Goal: Task Accomplishment & Management: Use online tool/utility

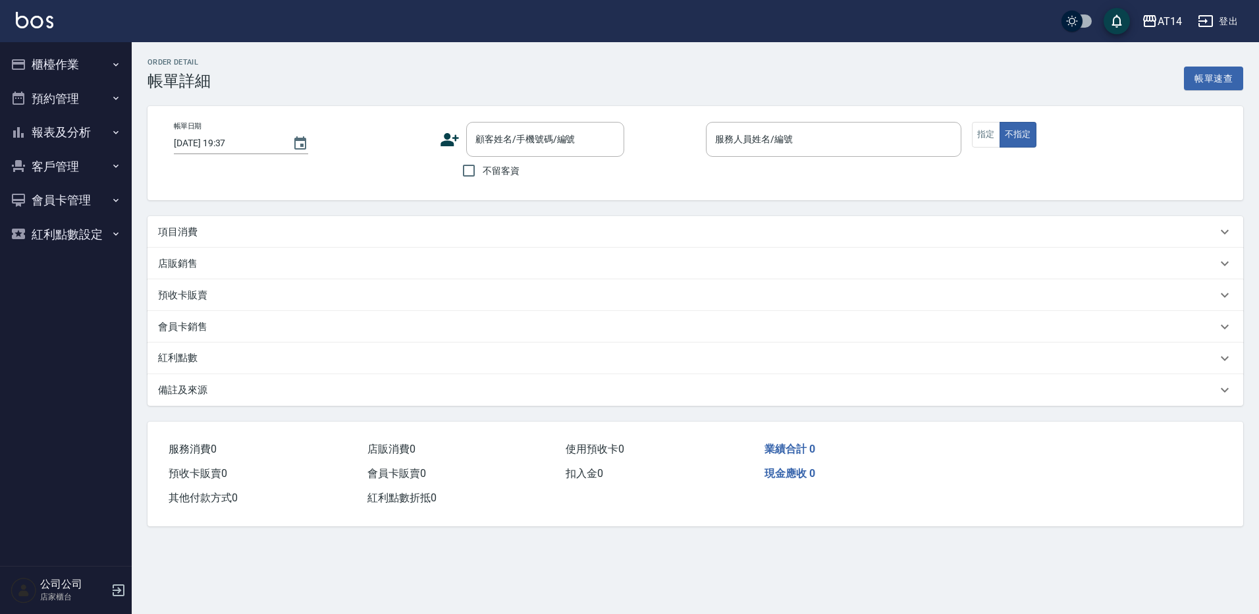
type input "[DATE] 15:30"
type input "Ning-19"
type input "回流客"
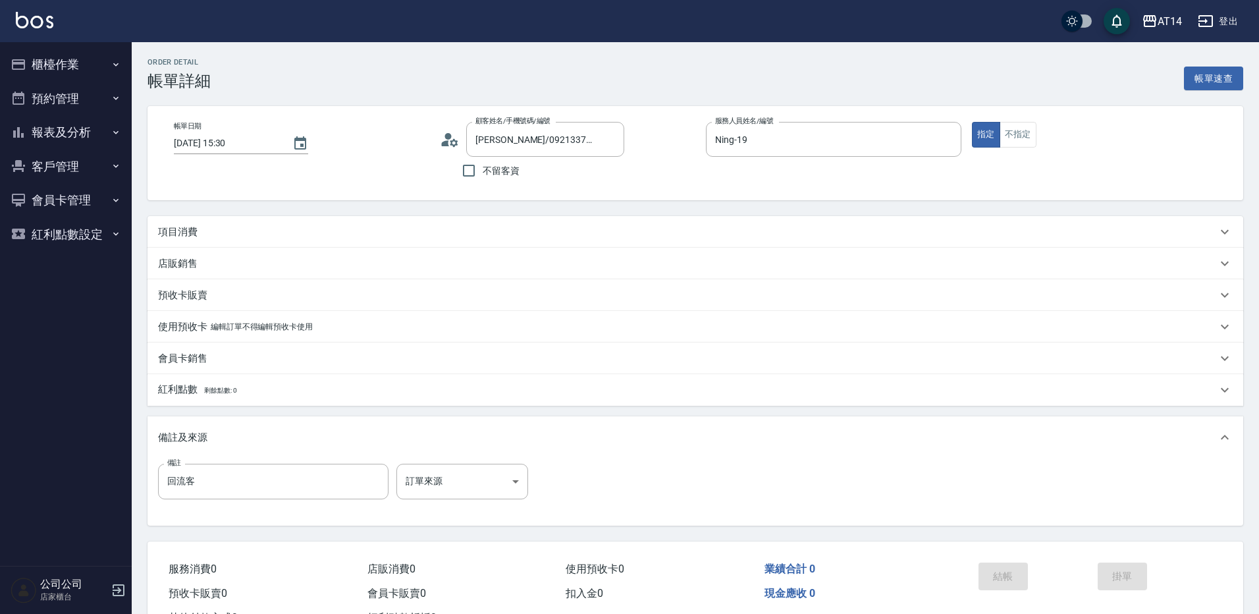
type input "[PERSON_NAME]/0921337729/null"
click at [483, 477] on body "AT14 登出 櫃檯作業 打帳單 帳單列表 掛單列表 現金收支登錄 材料自購登錄 每日結帳 排班表 掃碼打卡 預約管理 預約管理 單日預約紀錄 單週預約紀錄 …" at bounding box center [629, 331] width 1259 height 662
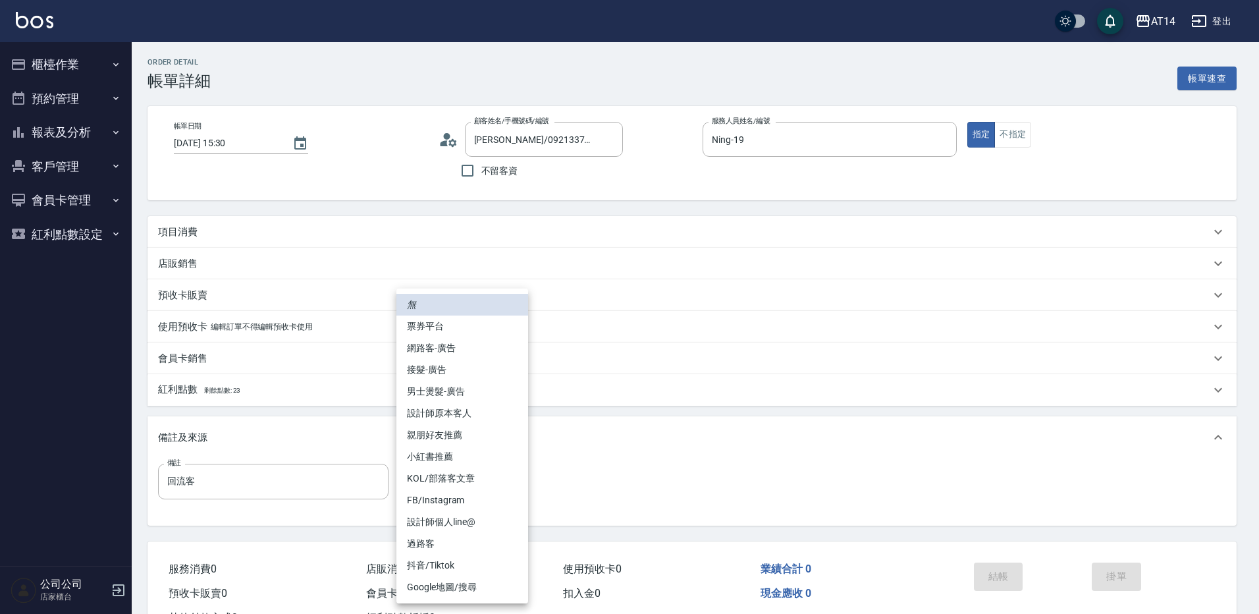
drag, startPoint x: 485, startPoint y: 415, endPoint x: 468, endPoint y: 398, distance: 24.2
click at [486, 415] on li "設計師原本客人" at bounding box center [462, 413] width 132 height 22
type input "設計師原本客人"
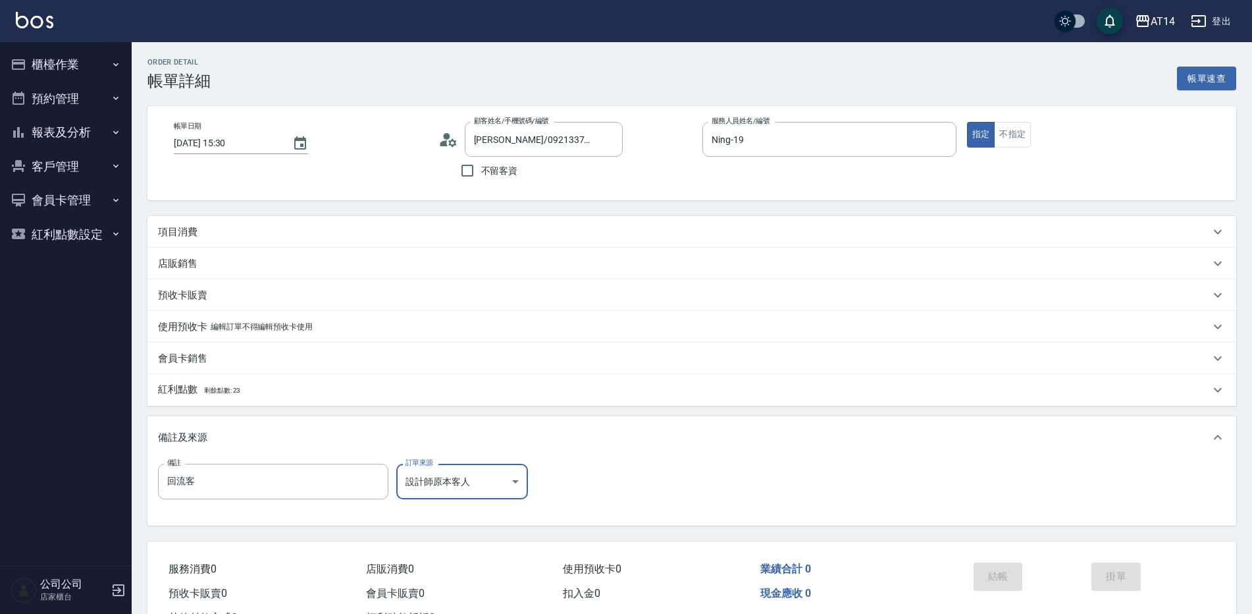
click at [273, 232] on div "項目消費" at bounding box center [684, 232] width 1052 height 14
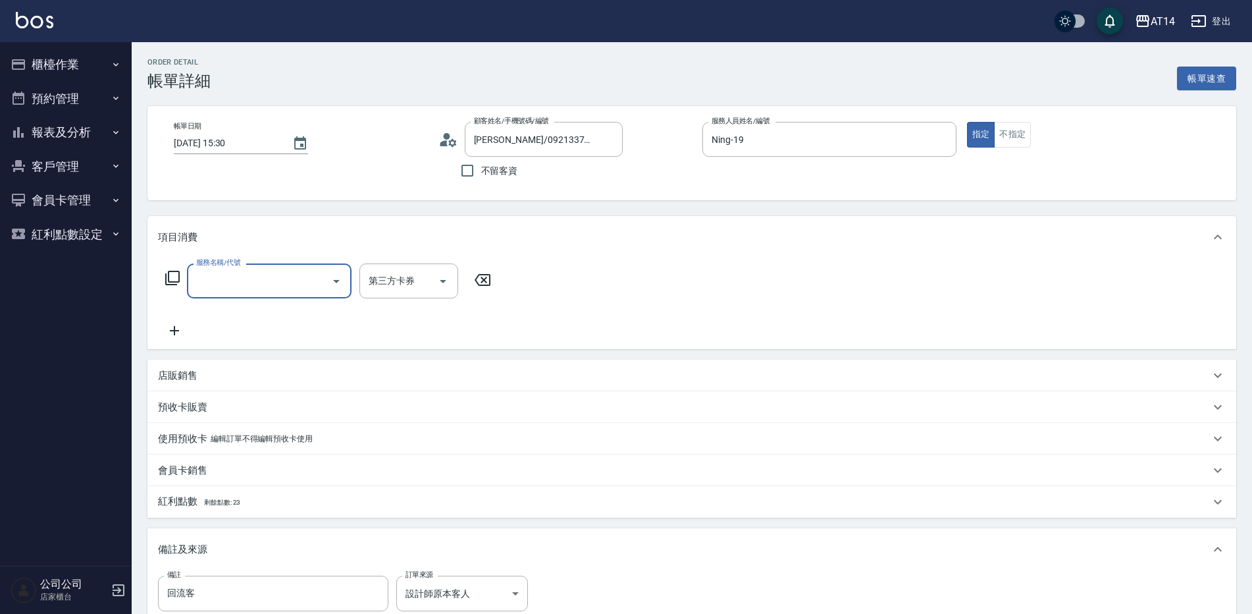
click at [250, 285] on input "服務名稱/代號" at bounding box center [259, 280] width 133 height 23
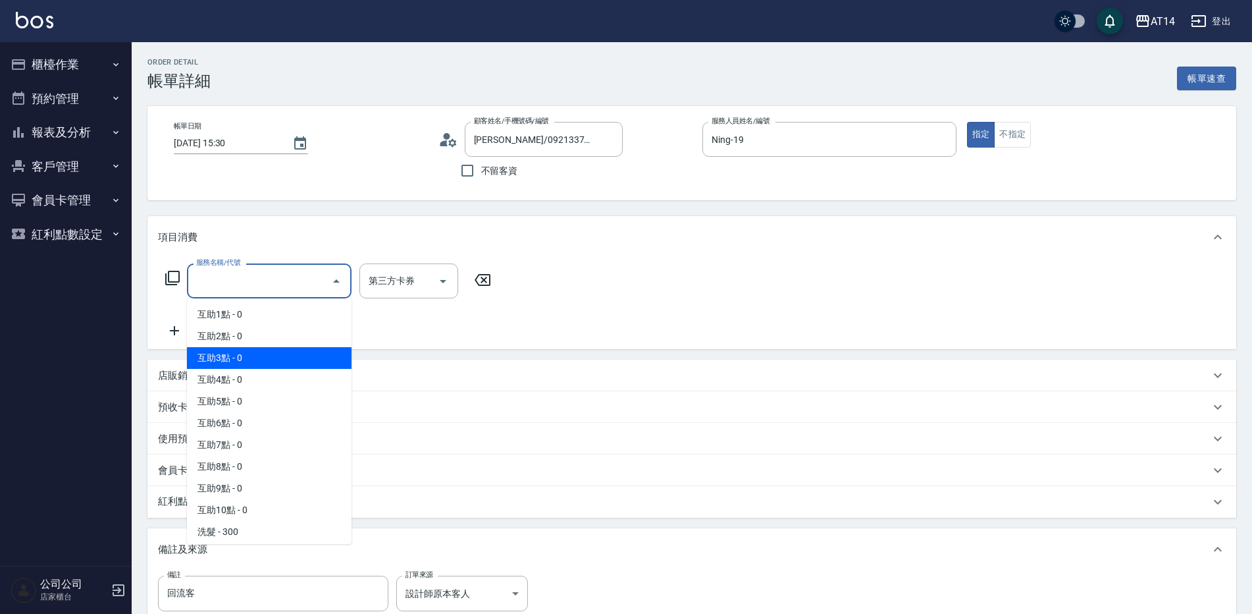
click at [272, 348] on span "互助3點 - 0" at bounding box center [269, 358] width 165 height 22
type input "互助3點(003)"
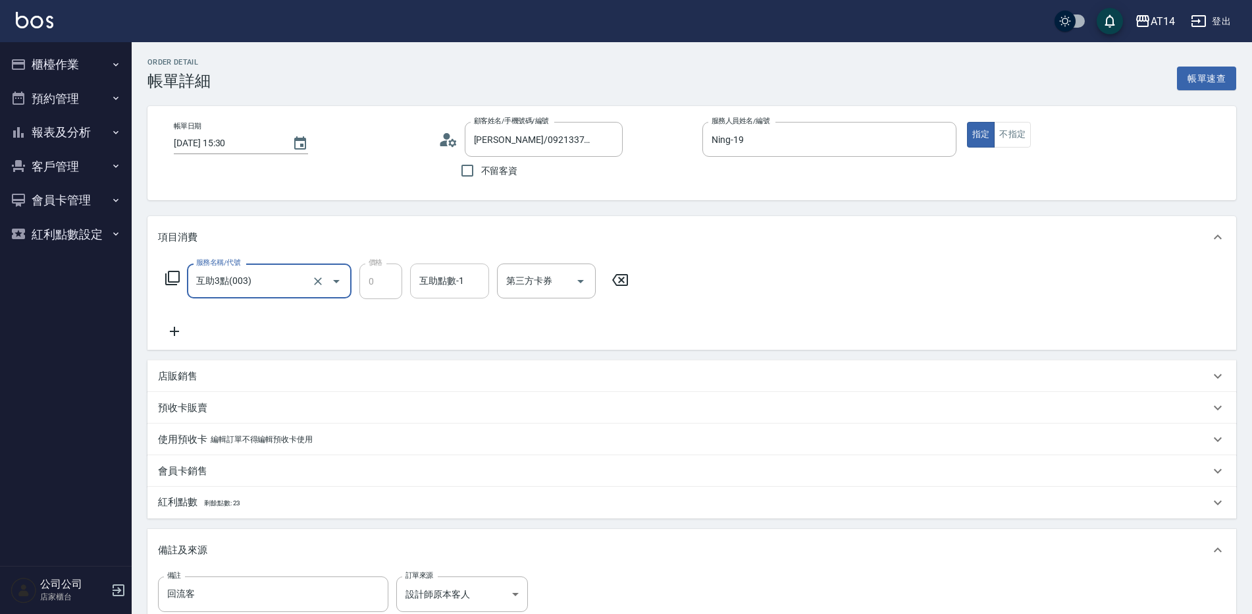
click at [440, 287] on div "互助點數-1 互助點數-1" at bounding box center [449, 280] width 79 height 35
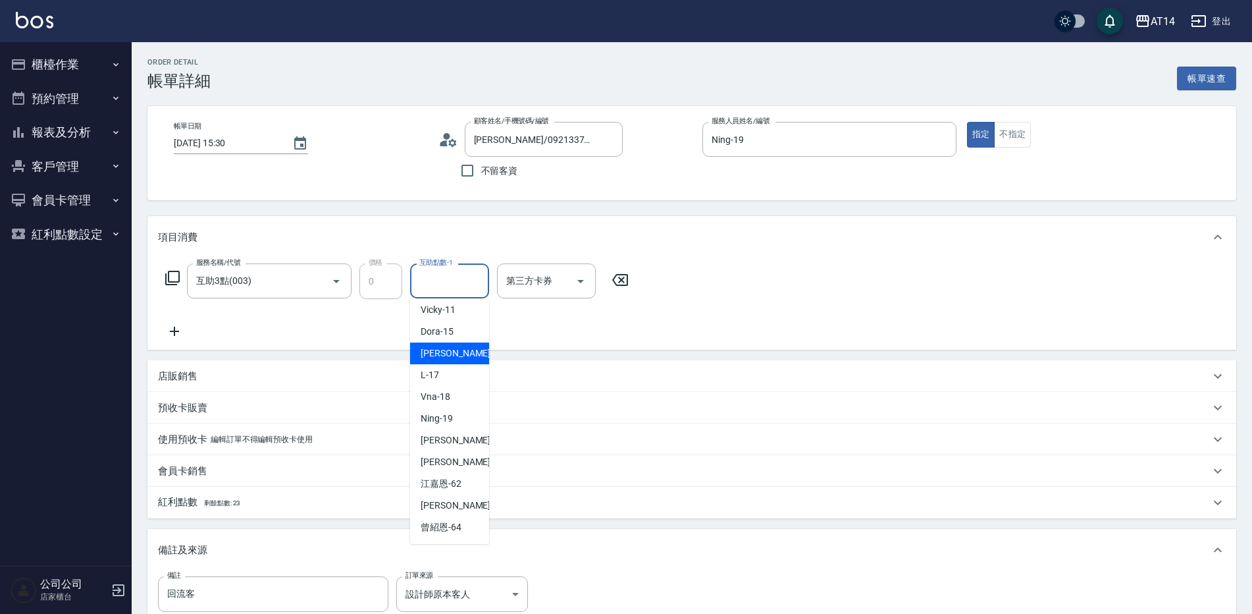
scroll to position [243, 0]
click at [453, 424] on span "[PERSON_NAME] -63" at bounding box center [462, 419] width 83 height 14
type input "[PERSON_NAME]-63"
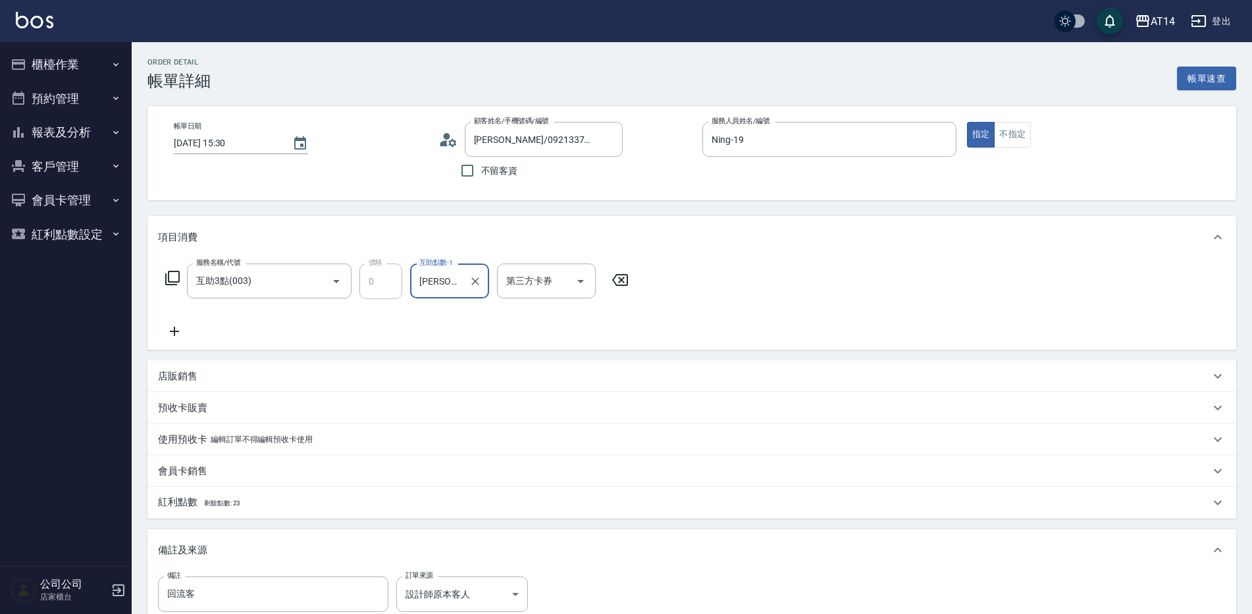
click at [173, 329] on icon at bounding box center [174, 331] width 33 height 16
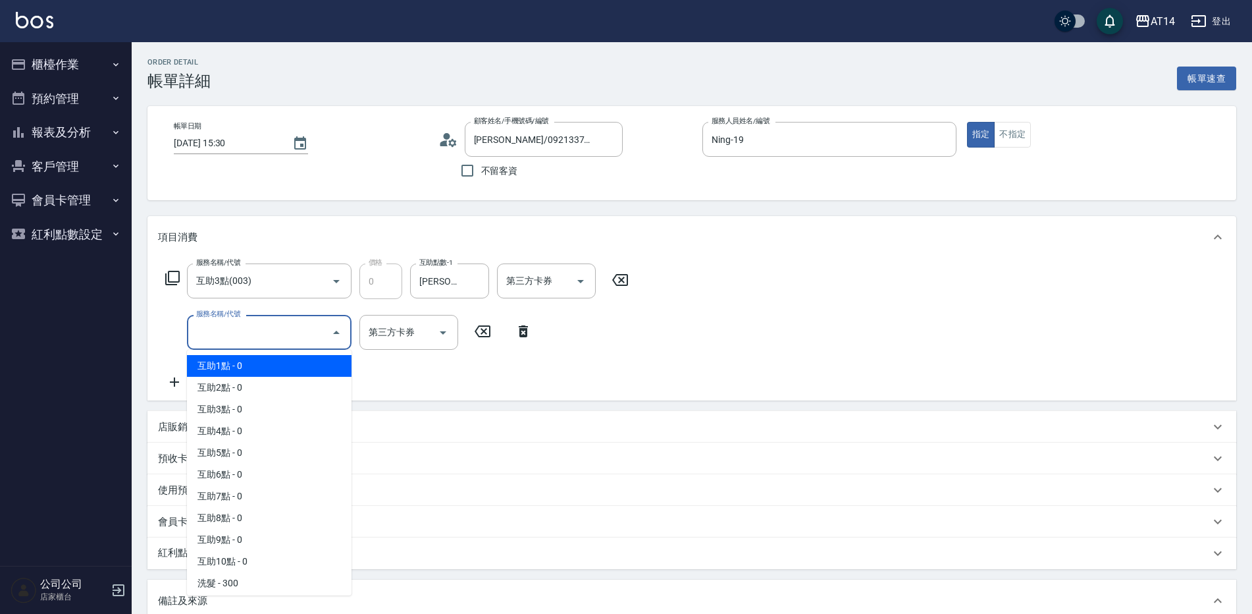
click at [216, 323] on input "服務名稱/代號" at bounding box center [259, 332] width 133 height 23
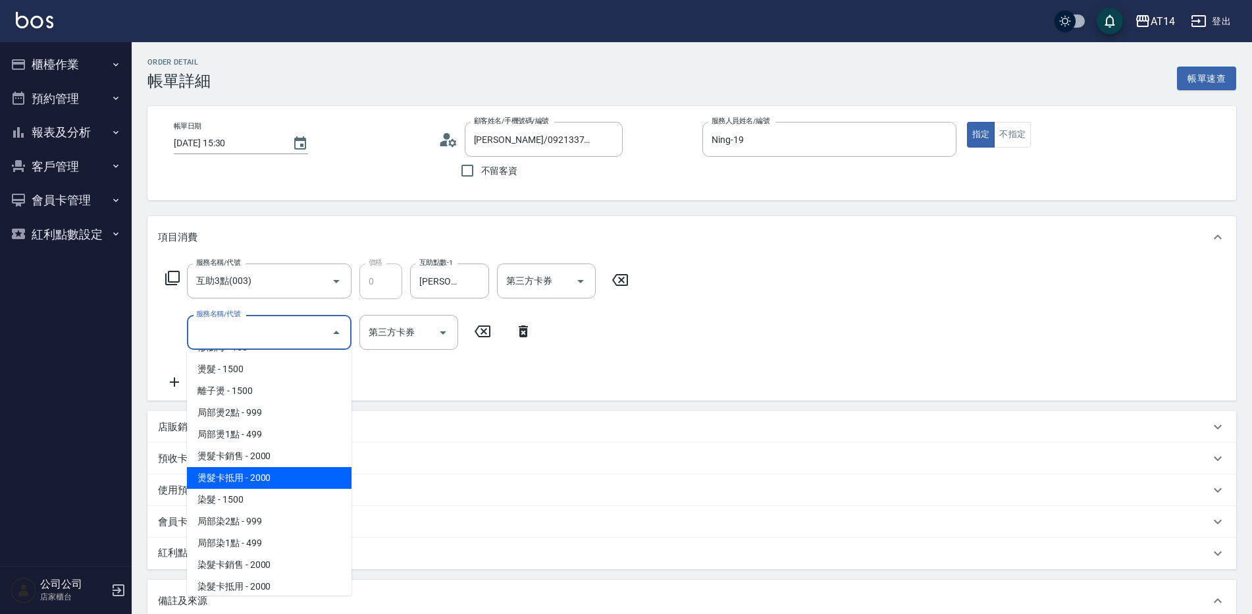
scroll to position [329, 0]
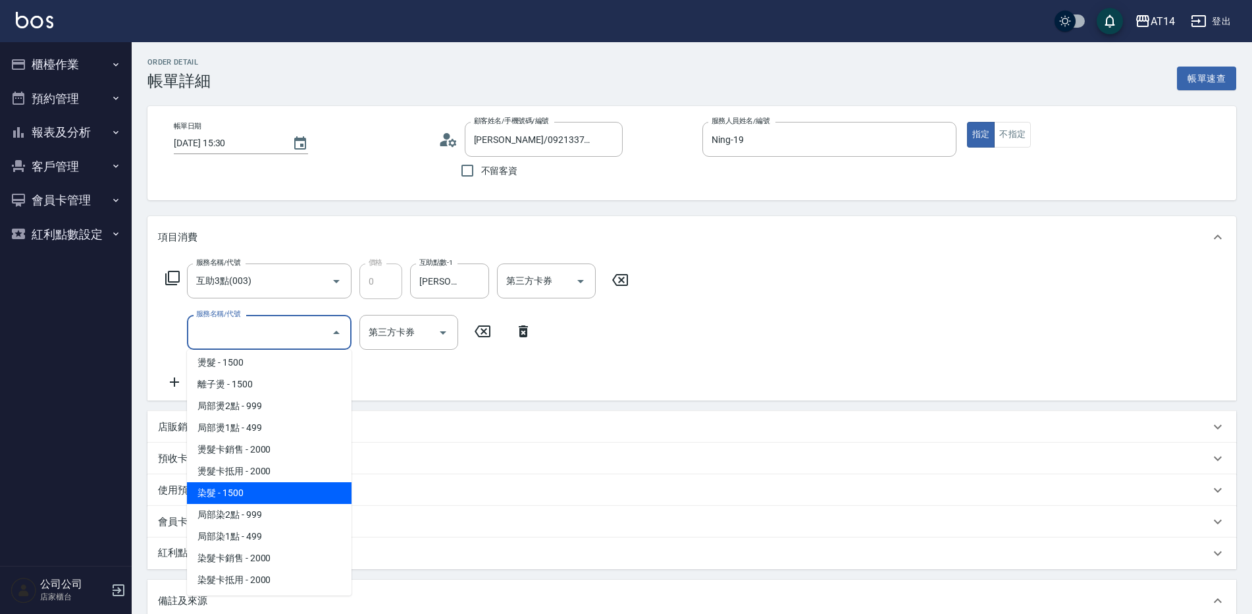
click at [258, 494] on span "染髮 - 1500" at bounding box center [269, 493] width 165 height 22
type input "3"
type input "染髮(041)"
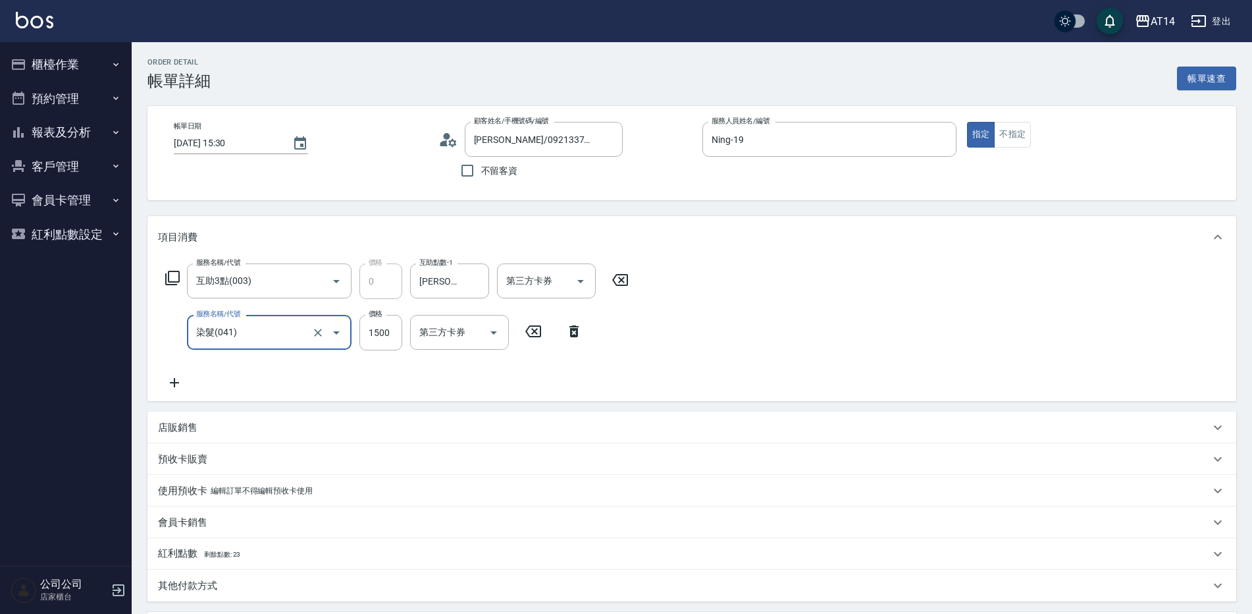
click at [180, 382] on icon at bounding box center [174, 383] width 33 height 16
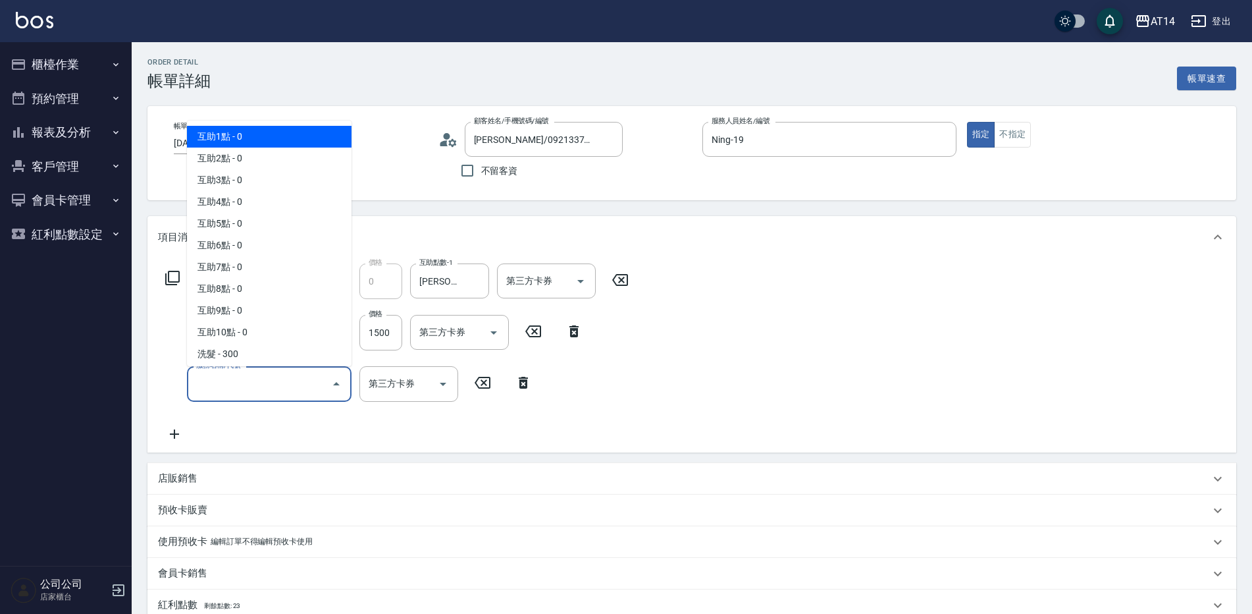
click at [214, 386] on input "服務名稱/代號" at bounding box center [259, 383] width 133 height 23
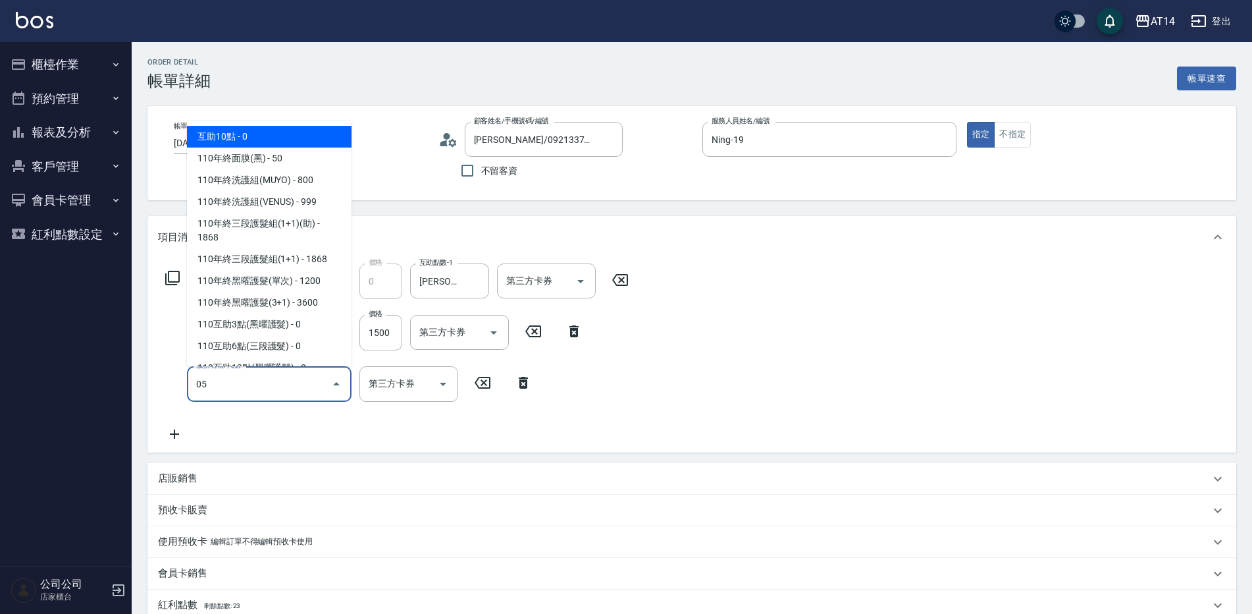
type input "051"
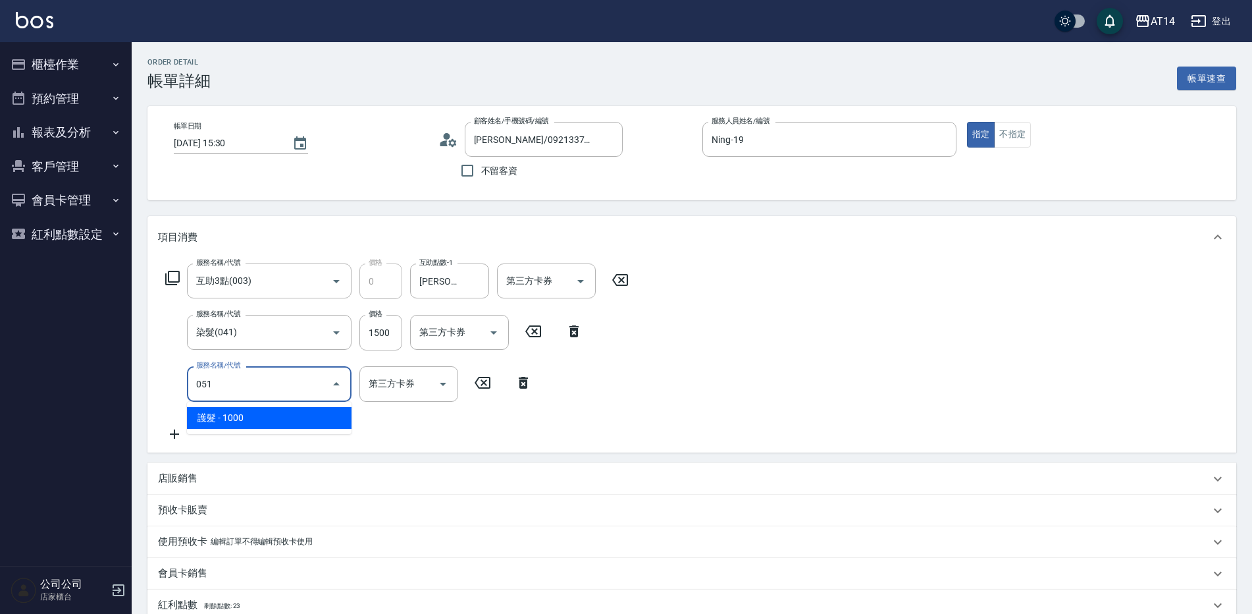
type input "5"
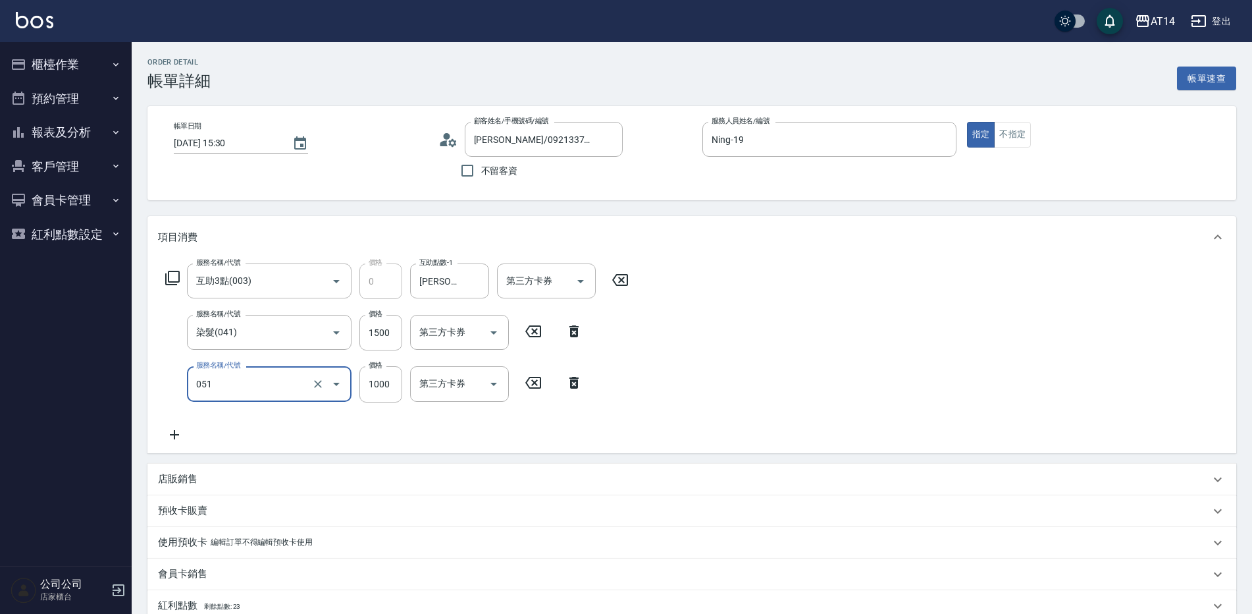
type input "."
type input "3"
type input ".051"
click at [365, 419] on div "服務名稱/代號 互助3點(003) 服務名稱/代號 價格 0 價格 互助點數-1 [PERSON_NAME]-63 互助點數-1 第三方卡券 第三方卡券 服務…" at bounding box center [397, 352] width 479 height 178
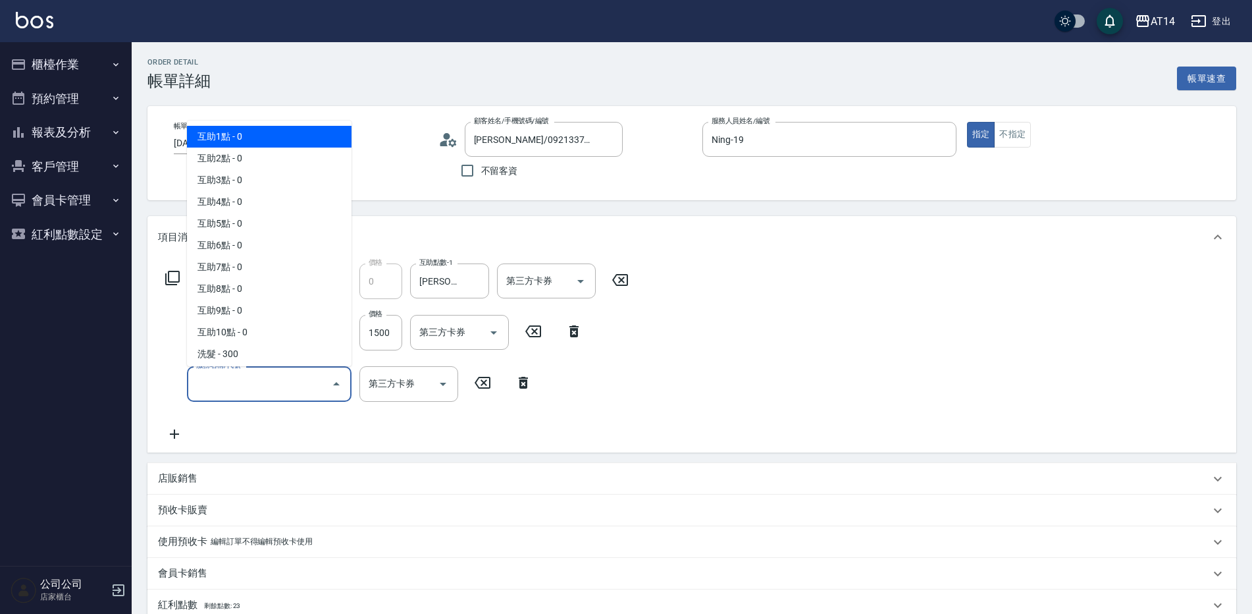
click at [304, 387] on input "服務名稱/代號" at bounding box center [259, 383] width 133 height 23
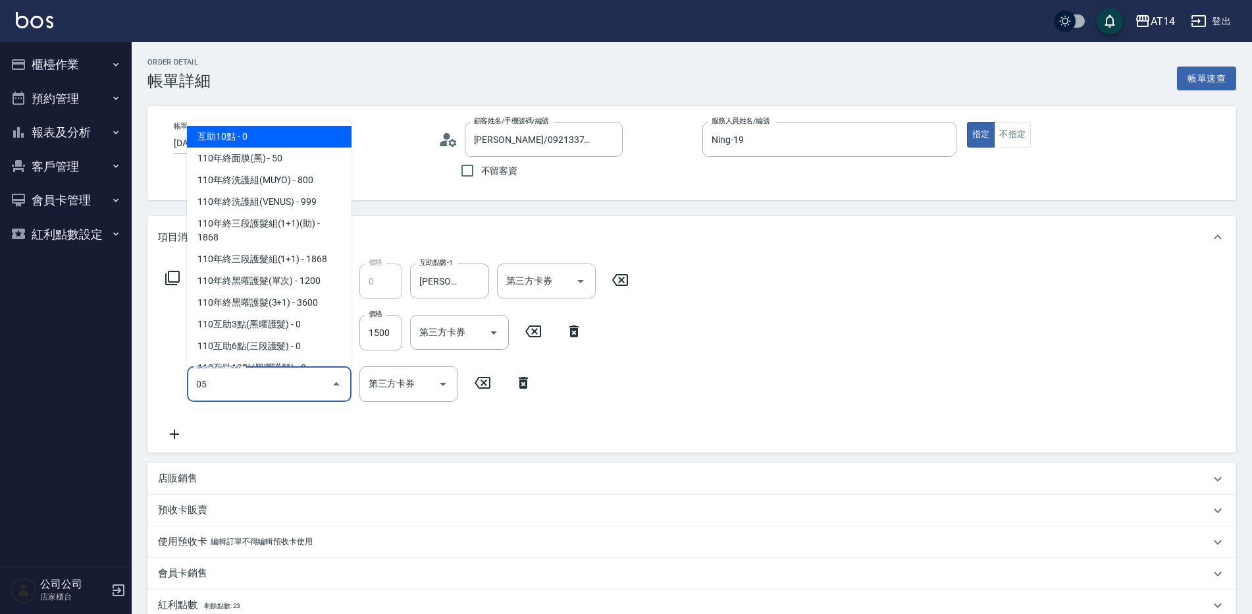
type input "051"
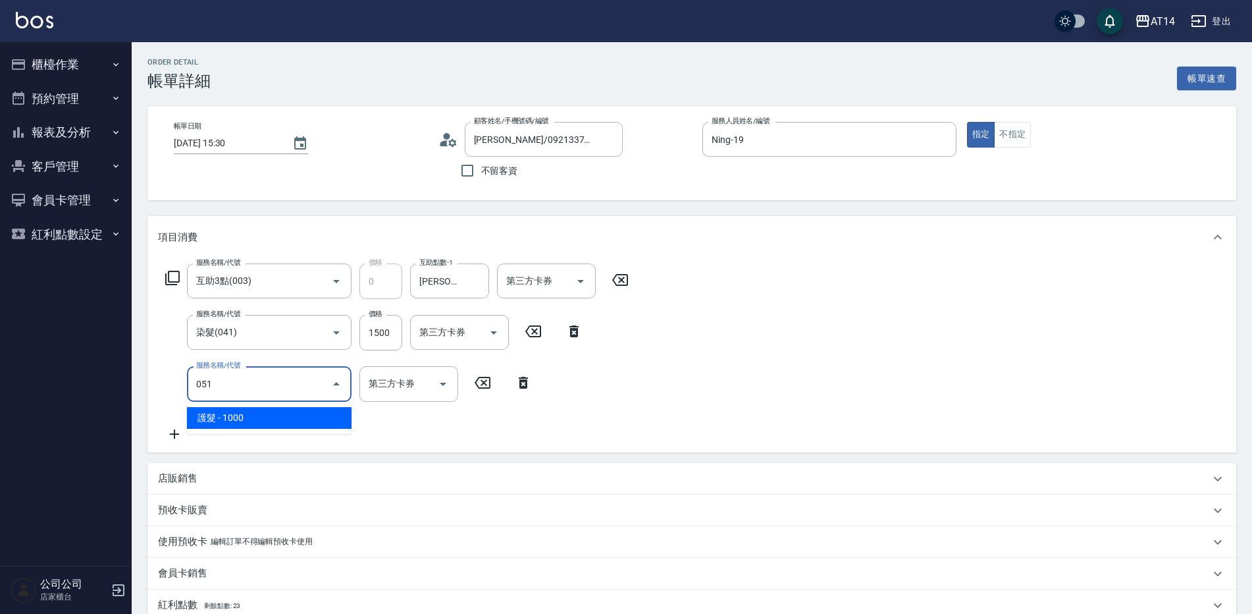
type input "5"
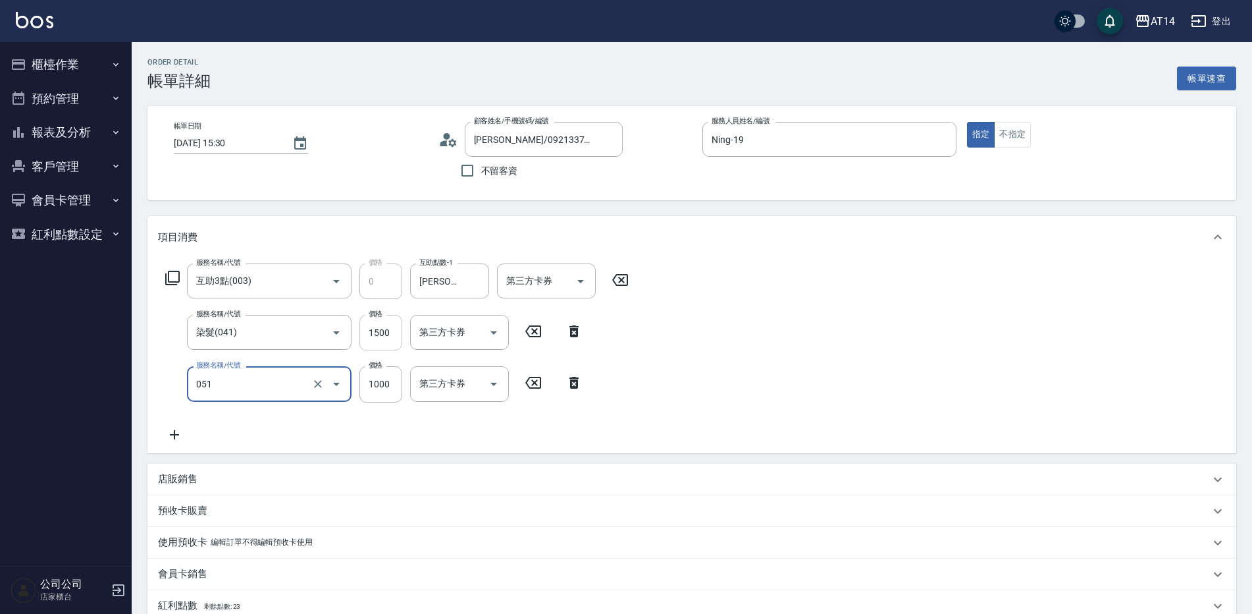
type input "護髮(051)"
click at [379, 327] on input "1500" at bounding box center [380, 333] width 43 height 36
type input "1"
type input "2"
type input "1890"
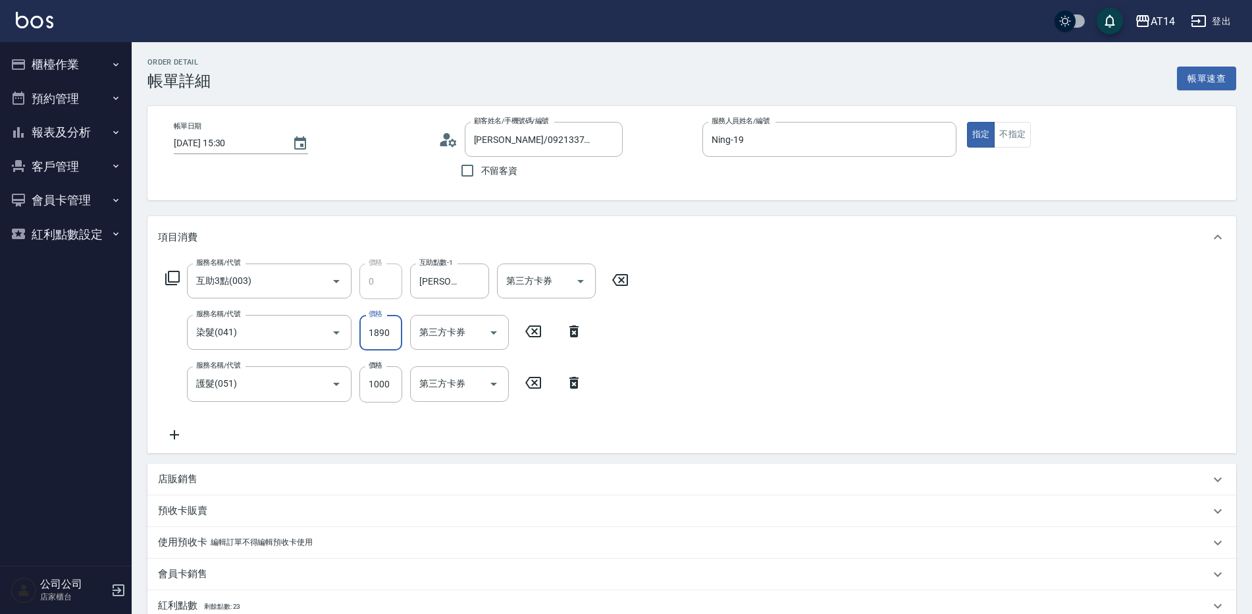
type input "6"
type input "1890"
click at [386, 380] on input "1000" at bounding box center [380, 384] width 43 height 36
type input "1"
type input "4"
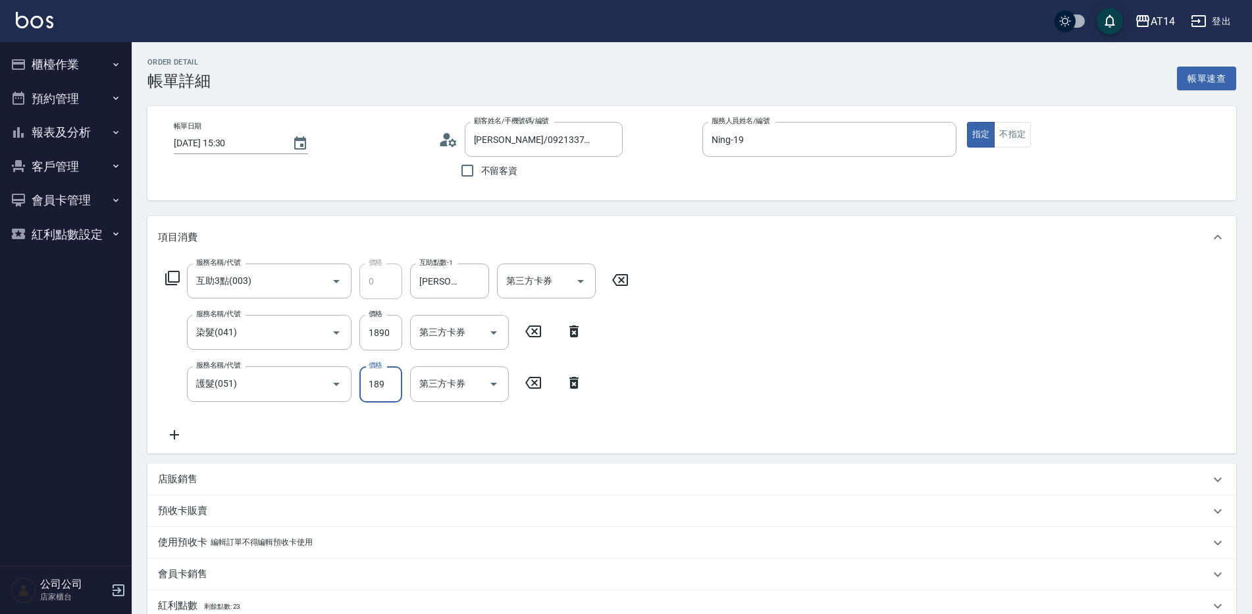
type input "1890"
type input "8"
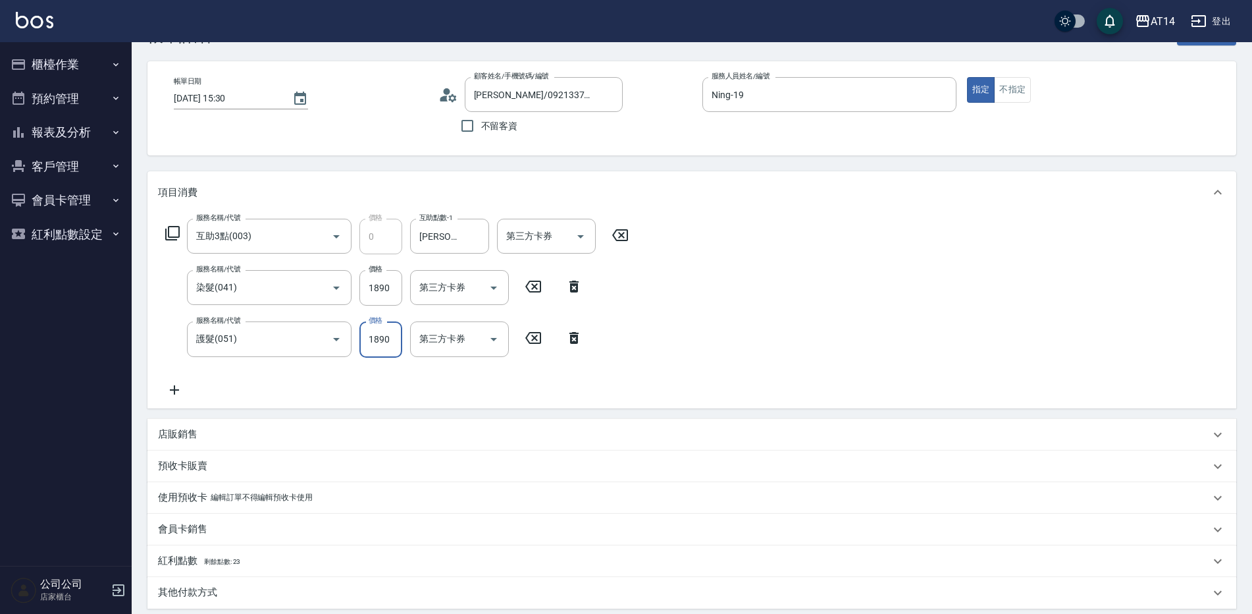
scroll to position [263, 0]
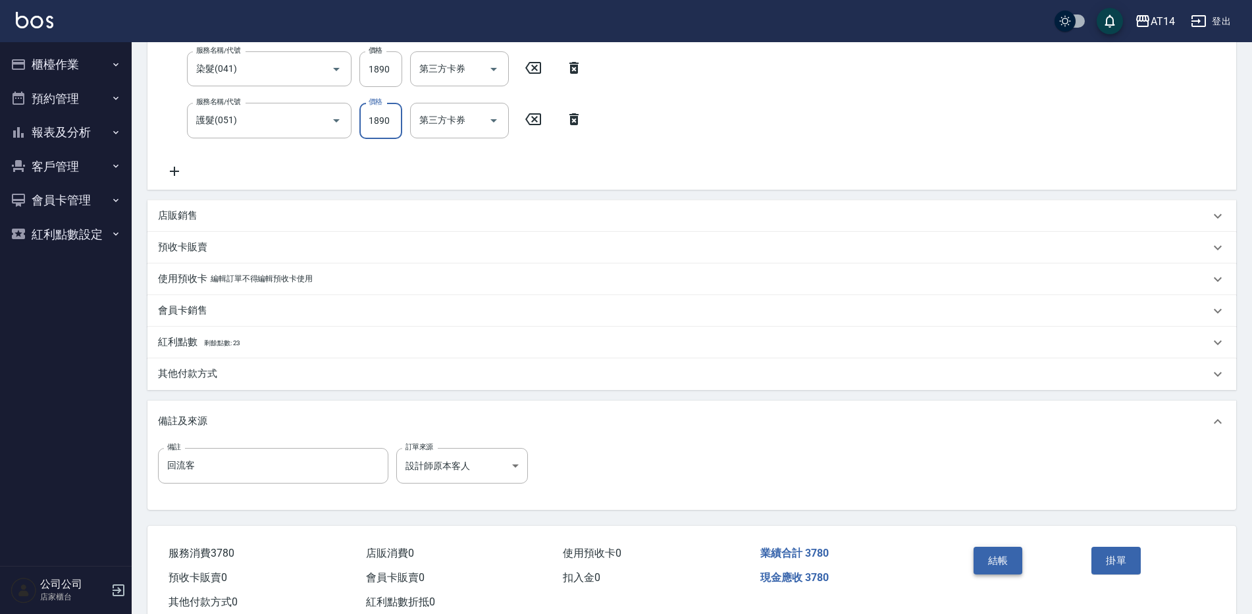
type input "1890"
click at [993, 548] on button "結帳" at bounding box center [998, 560] width 49 height 28
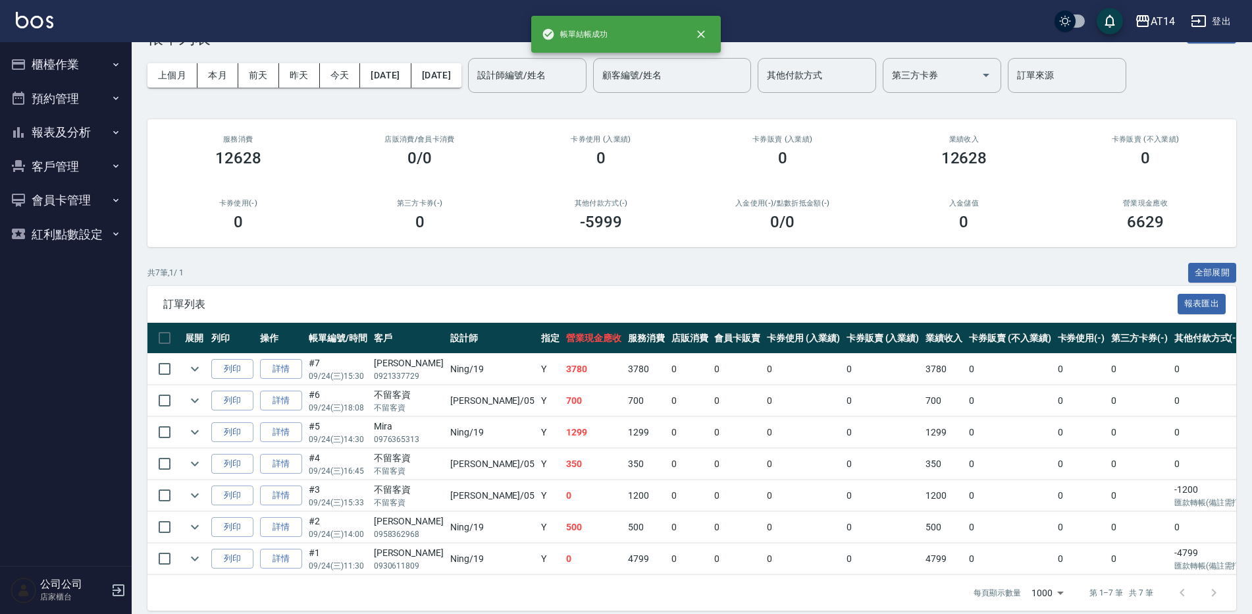
scroll to position [65, 0]
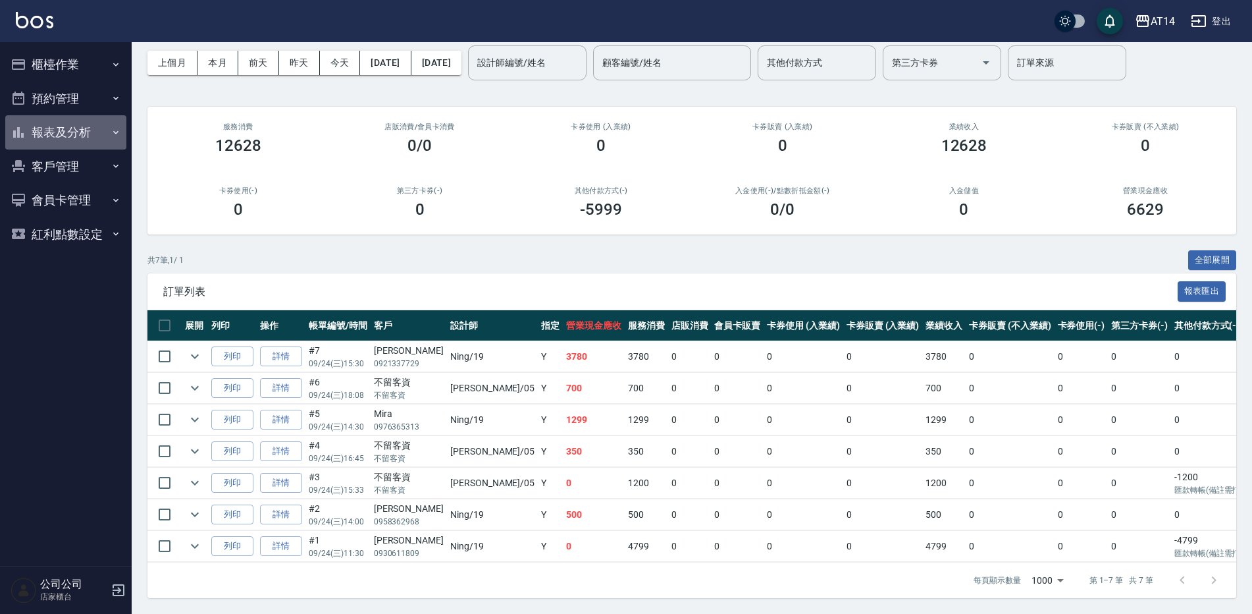
click at [90, 136] on button "報表及分析" at bounding box center [65, 132] width 121 height 34
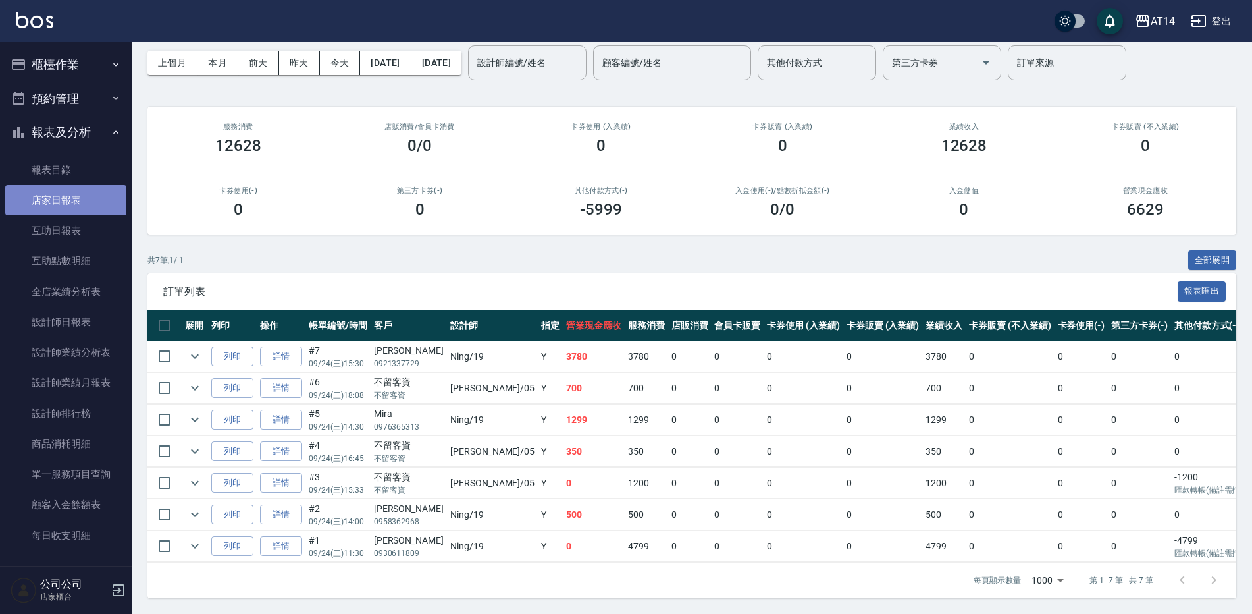
click at [87, 204] on link "店家日報表" at bounding box center [65, 200] width 121 height 30
